Goal: Information Seeking & Learning: Check status

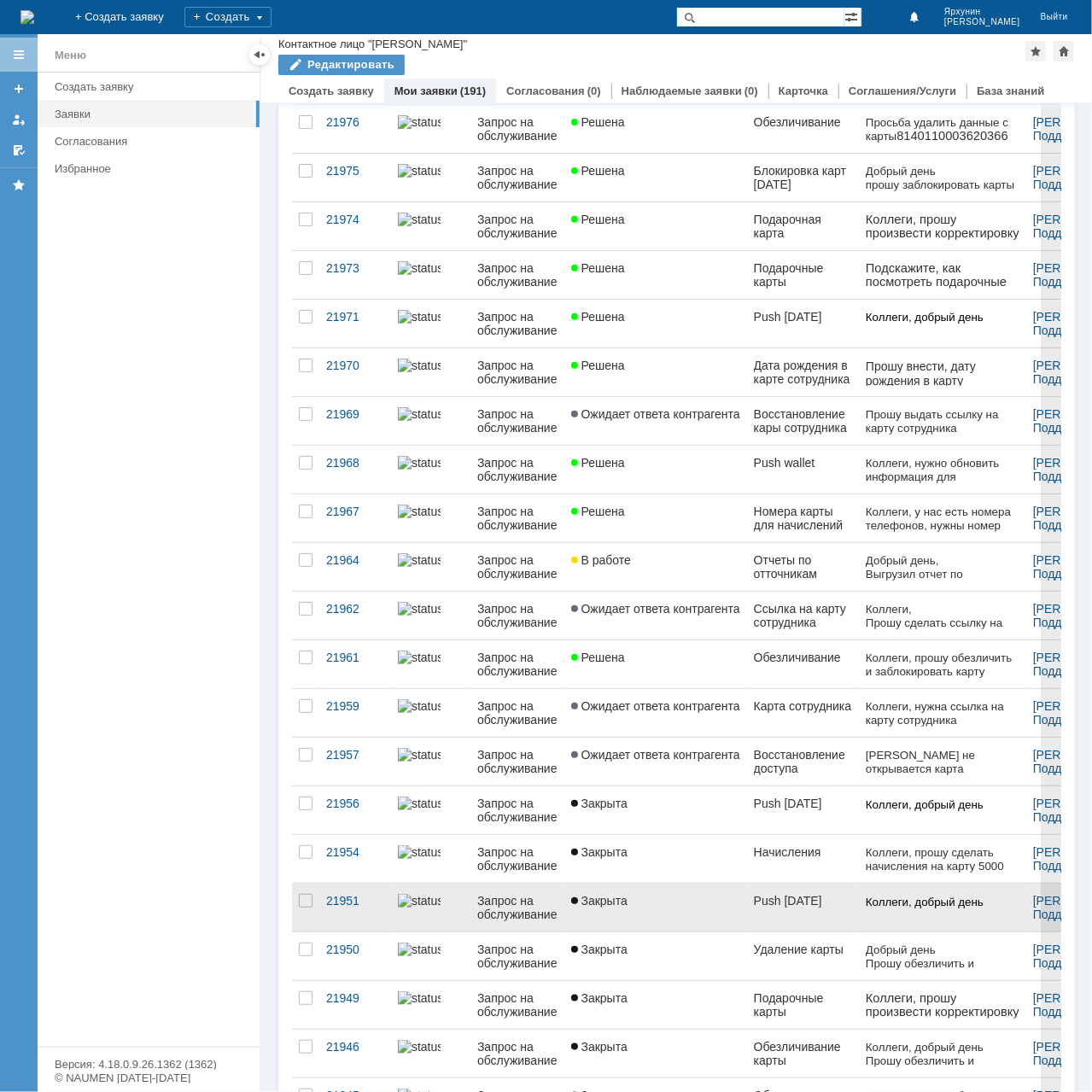
click at [835, 893] on div "Push [DATE]" at bounding box center [803, 900] width 98 height 14
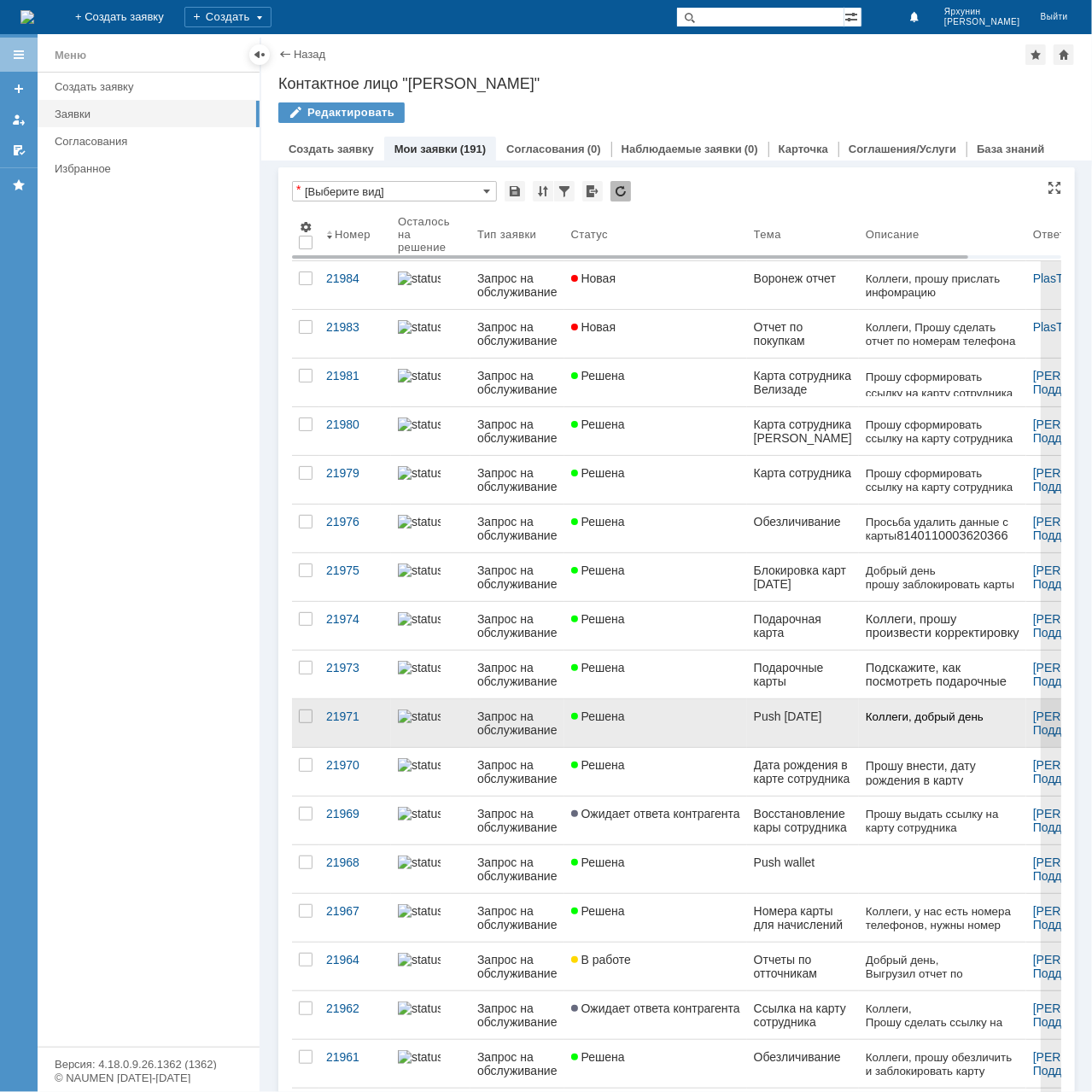
click at [837, 713] on div "Push [DATE]" at bounding box center [803, 716] width 98 height 14
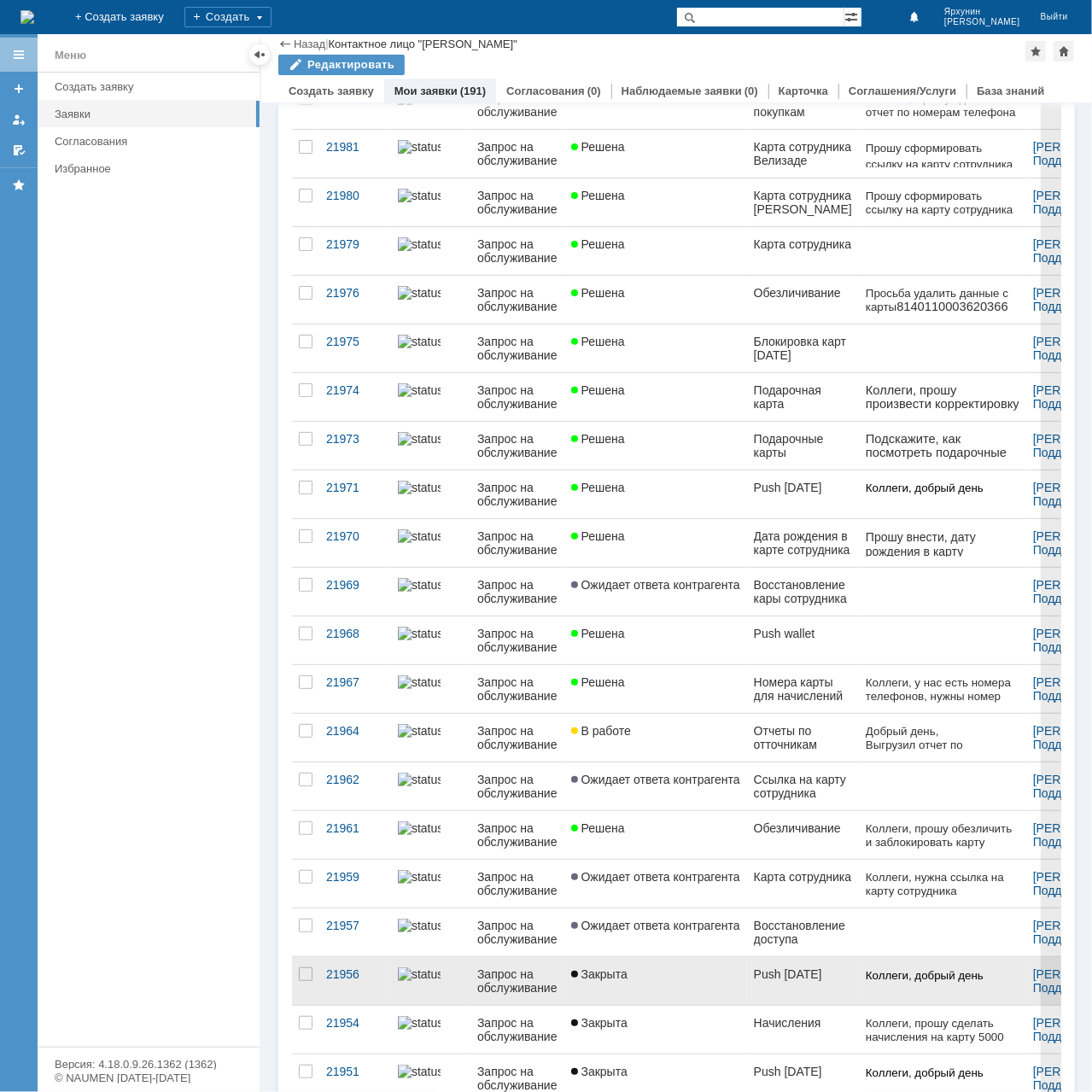
click at [712, 967] on div "Закрыта" at bounding box center [655, 974] width 169 height 14
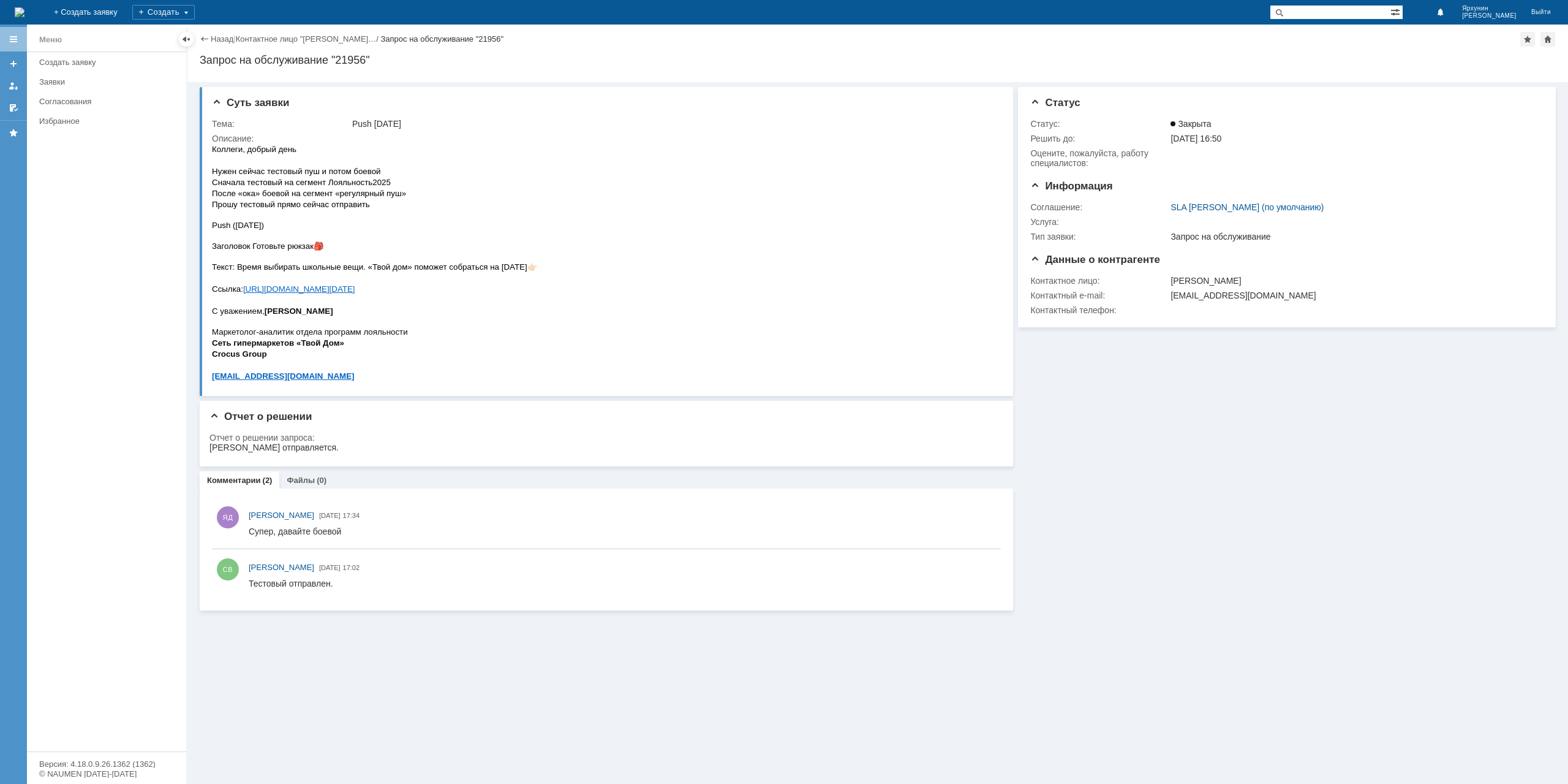
click at [224, 45] on div "Назад | Контактное лицо "[PERSON_NAME]… / Запрос на обслуживание "21956"" at bounding box center [878, 39] width 1356 height 15
click at [223, 41] on link "Назад" at bounding box center [222, 39] width 23 height 9
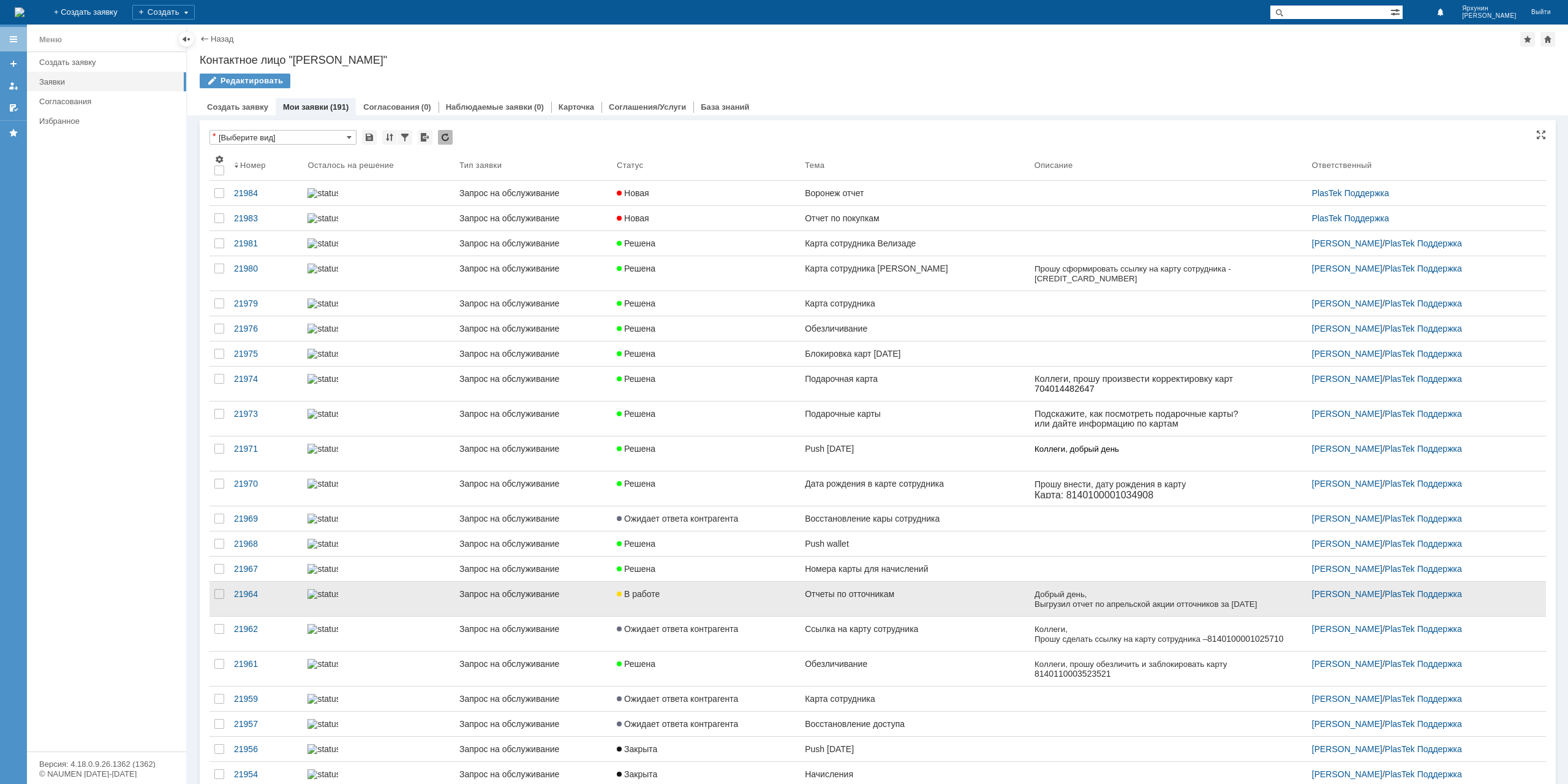
click at [783, 616] on link "Отчеты по отточникам" at bounding box center [914, 599] width 230 height 35
